Goal: Task Accomplishment & Management: Manage account settings

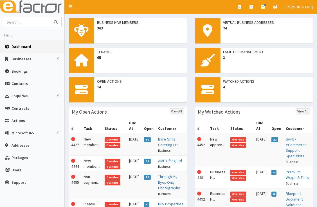
click at [28, 24] on input "text" at bounding box center [26, 22] width 47 height 10
type input "bookhivekeeping"
click at [50, 17] on button "submit" at bounding box center [55, 22] width 11 height 10
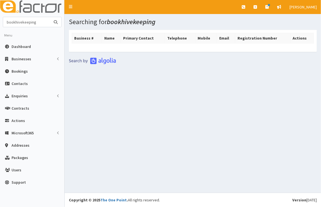
drag, startPoint x: 37, startPoint y: 24, endPoint x: 13, endPoint y: 24, distance: 24.2
click at [13, 24] on input "bookhivekeeping" at bounding box center [26, 22] width 47 height 10
type input "bookhive"
click at [50, 17] on button "submit" at bounding box center [55, 22] width 11 height 10
drag, startPoint x: 26, startPoint y: 23, endPoint x: 3, endPoint y: 23, distance: 23.0
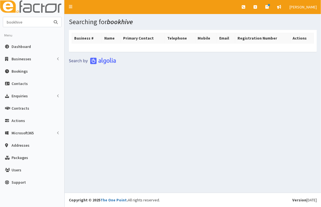
click at [3, 23] on input "bookhive" at bounding box center [26, 22] width 47 height 10
type input "bookkeeping"
click at [50, 17] on button "submit" at bounding box center [55, 22] width 11 height 10
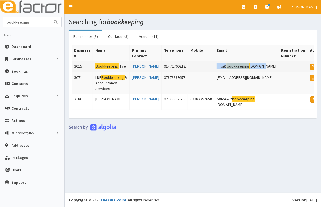
drag, startPoint x: 264, startPoint y: 66, endPoint x: 215, endPoint y: 67, distance: 48.9
click at [215, 67] on td "info@ bookkeeping [DOMAIN_NAME]" at bounding box center [246, 66] width 65 height 11
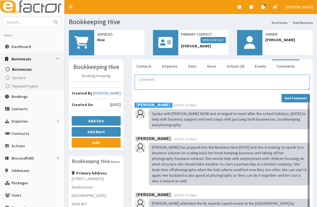
click at [224, 83] on textarea "Comment" at bounding box center [222, 82] width 175 height 15
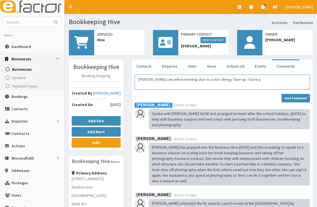
drag, startPoint x: 211, startPoint y: 79, endPoint x: 191, endPoint y: 78, distance: 19.7
click at [191, 78] on textarea "Claire cancelled meeting due to a skin allergy flare up. I have p" at bounding box center [222, 82] width 175 height 15
drag, startPoint x: 298, startPoint y: 79, endPoint x: 280, endPoint y: 79, distance: 18.3
click at [280, 79] on textarea "Claire cancelled meeting due to her Endometriosis condition and suffering a fla…" at bounding box center [222, 82] width 175 height 15
click at [149, 85] on textarea "Claire cancelled meeting due to her Endometriosis condition and suffering a fla…" at bounding box center [222, 82] width 175 height 15
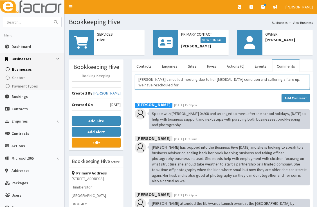
click at [149, 85] on textarea "Claire cancelled meeting due to her Endometriosis condition and suffering a fla…" at bounding box center [222, 82] width 175 height 15
click at [171, 86] on textarea "Claire cancelled meeting due to her Endometriosis condition and suffering a fla…" at bounding box center [222, 82] width 175 height 15
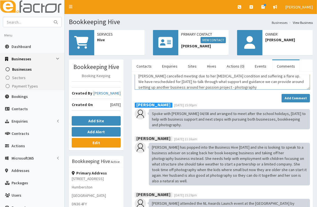
click at [203, 88] on textarea "Claire cancelled meeting due to her Endometriosis condition and suffering a fla…" at bounding box center [222, 82] width 175 height 15
click at [254, 87] on textarea "Claire cancelled meeting due to her Endometriosis condition and suffering a fla…" at bounding box center [222, 82] width 175 height 15
type textarea "Claire cancelled meeting due to her Endometriosis condition and suffering a fla…"
click at [288, 98] on strong "Add Comment" at bounding box center [295, 98] width 22 height 4
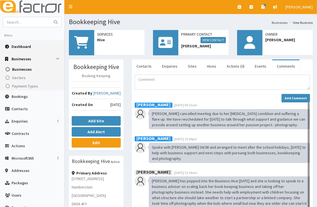
click at [21, 48] on span "Dashboard" at bounding box center [21, 46] width 19 height 5
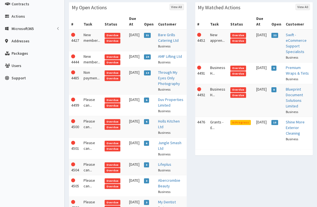
scroll to position [104, 0]
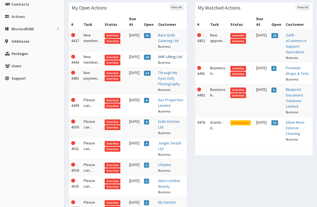
click at [172, 57] on link "AMF Lifting Ltd" at bounding box center [170, 56] width 24 height 5
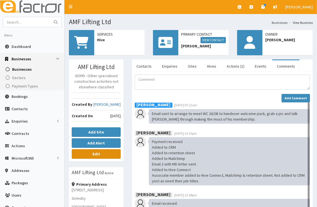
click at [100, 155] on link "Edit" at bounding box center [96, 155] width 49 height 10
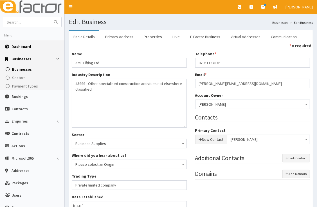
click at [34, 48] on link "Dashboard" at bounding box center [32, 46] width 64 height 12
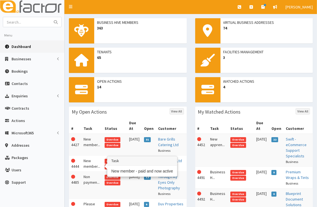
click at [89, 165] on td "New member..." at bounding box center [91, 164] width 21 height 16
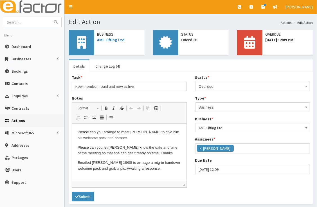
scroll to position [66, 0]
click at [112, 41] on link "AMF Lifting Ltd" at bounding box center [111, 39] width 28 height 5
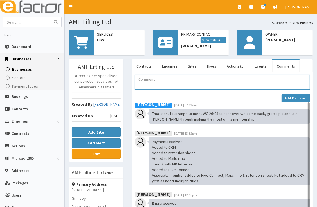
click at [165, 82] on textarea "Comment" at bounding box center [222, 82] width 175 height 15
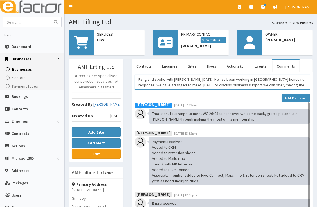
scroll to position [3, 0]
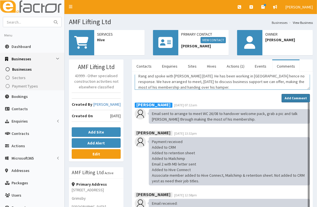
type textarea "Rang and spoke with [PERSON_NAME] [DATE]. He has been working in [GEOGRAPHIC_DA…"
click at [288, 96] on strong "Add Comment" at bounding box center [295, 98] width 22 height 4
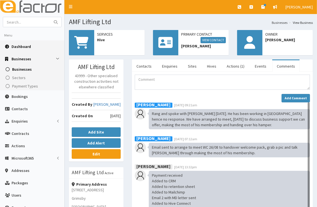
click at [16, 46] on span "Dashboard" at bounding box center [21, 46] width 19 height 5
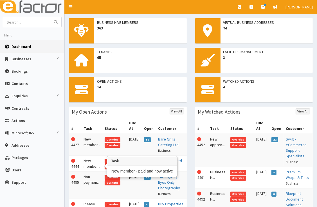
click at [90, 161] on td "New member..." at bounding box center [91, 164] width 21 height 16
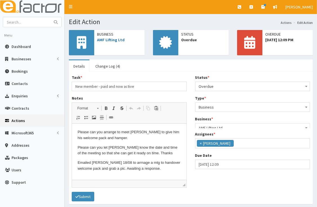
scroll to position [66, 0]
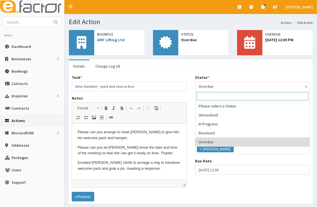
click at [234, 86] on span "Overdue" at bounding box center [253, 87] width 108 height 8
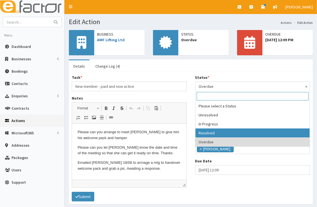
select select "3"
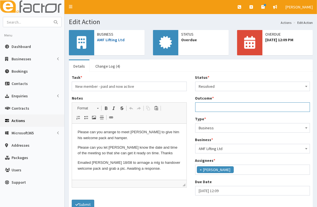
click at [233, 106] on input "Outcome *" at bounding box center [252, 108] width 115 height 10
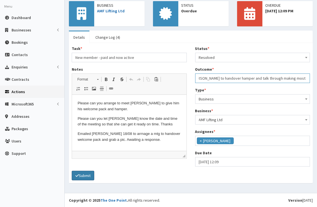
type input "Meeting Ashley and Robyn to handover hamper and talk through making most of the…"
click at [81, 177] on button "Submit" at bounding box center [83, 176] width 22 height 10
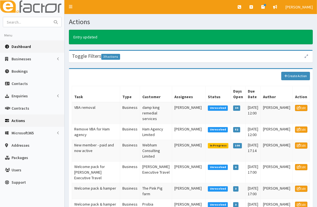
click at [34, 47] on link "Dashboard" at bounding box center [32, 46] width 64 height 12
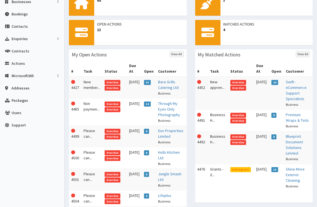
scroll to position [60, 0]
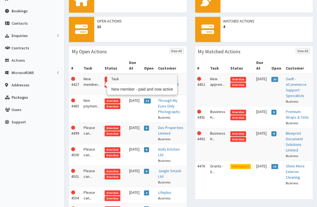
click at [89, 83] on td "New member..." at bounding box center [91, 85] width 21 height 22
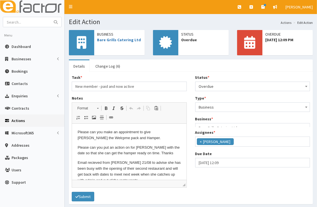
scroll to position [66, 0]
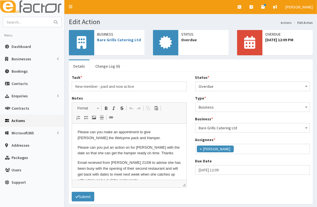
click at [235, 87] on span "Overdue" at bounding box center [253, 87] width 108 height 8
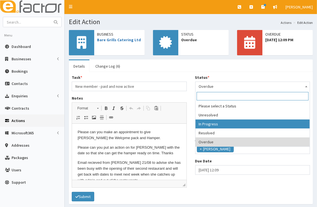
select select "2"
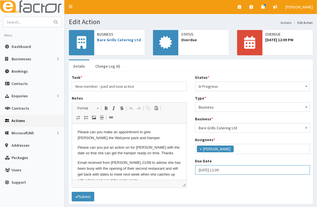
click at [221, 169] on input "[DATE] 12:09" at bounding box center [252, 171] width 115 height 10
select select "12"
select select "9"
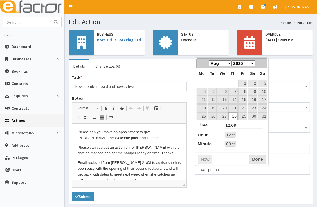
click at [229, 63] on select "Jan Feb Mar Apr May Jun [DATE] Aug Sep Oct Nov Dec" at bounding box center [220, 63] width 23 height 6
select select "12"
select select "9"
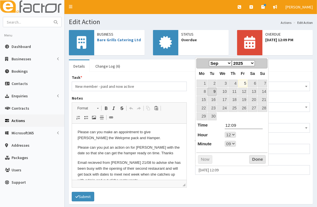
click at [213, 93] on link "9" at bounding box center [211, 92] width 9 height 8
type input "09-09-2025 12:09"
select select "12"
select select "9"
click at [259, 159] on button "Done" at bounding box center [257, 159] width 17 height 9
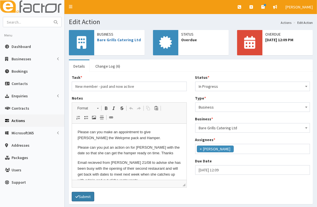
click at [81, 197] on button "Submit" at bounding box center [83, 197] width 22 height 10
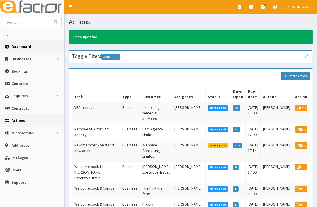
click at [33, 46] on link "Dashboard" at bounding box center [32, 46] width 64 height 12
